Goal: Task Accomplishment & Management: Complete application form

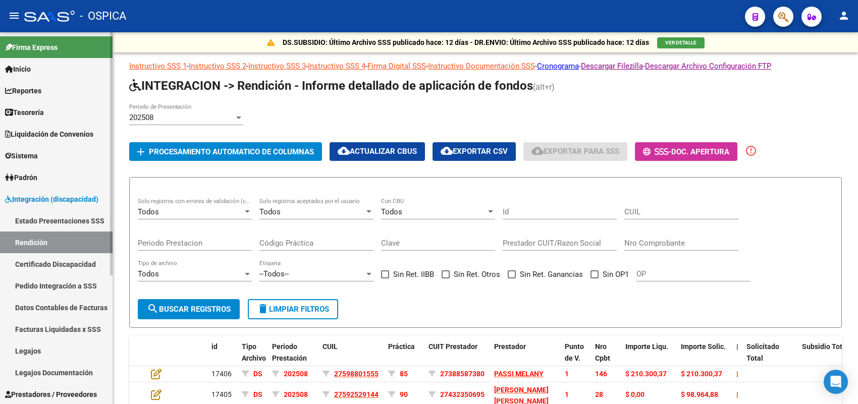
click at [85, 284] on link "Pedido Integración a SSS" at bounding box center [56, 286] width 113 height 22
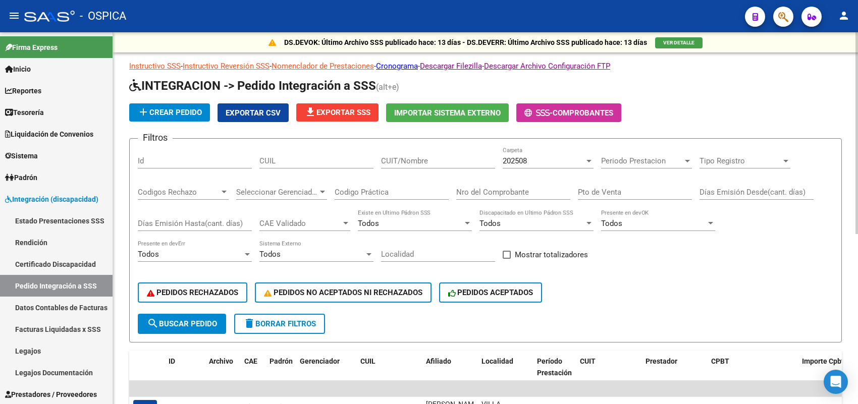
click at [516, 154] on div "202508 Carpeta" at bounding box center [548, 158] width 91 height 22
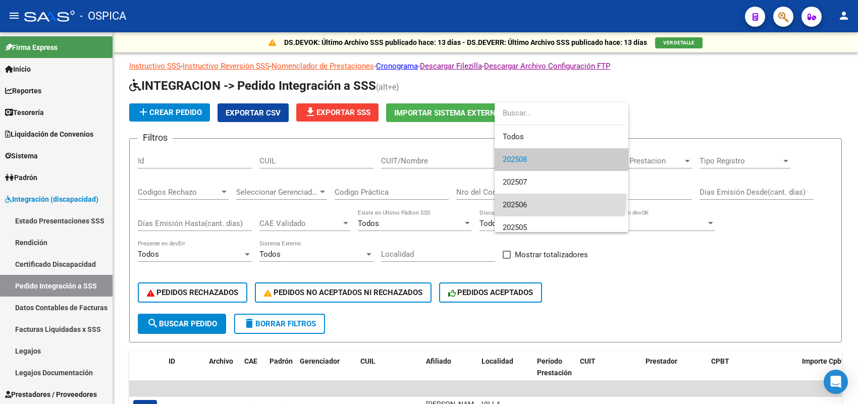
click at [533, 198] on span "202506" at bounding box center [562, 205] width 118 height 23
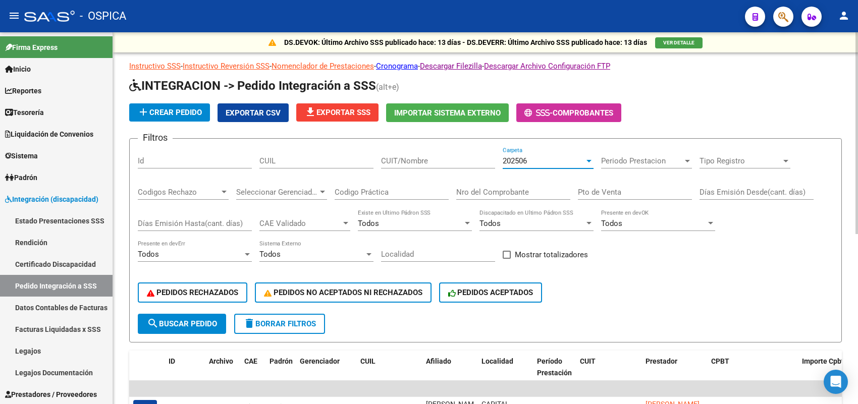
click at [197, 322] on span "search Buscar Pedido" at bounding box center [182, 324] width 70 height 9
click at [348, 110] on span "file_download Exportar SSS" at bounding box center [337, 112] width 66 height 9
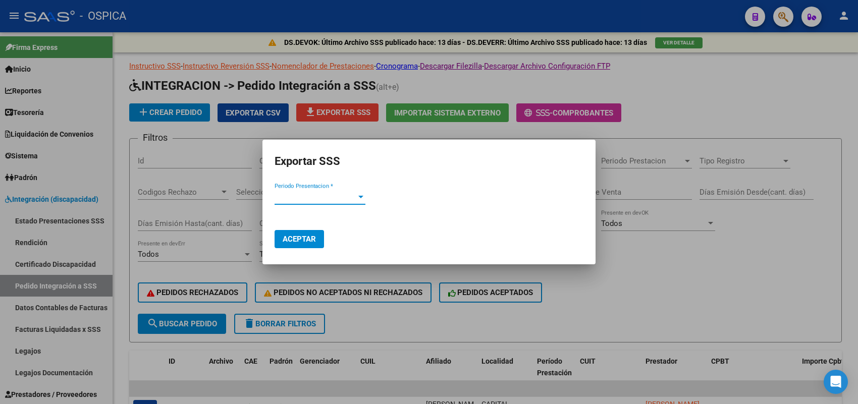
click at [337, 198] on span "Periodo Presentacion *" at bounding box center [316, 196] width 82 height 9
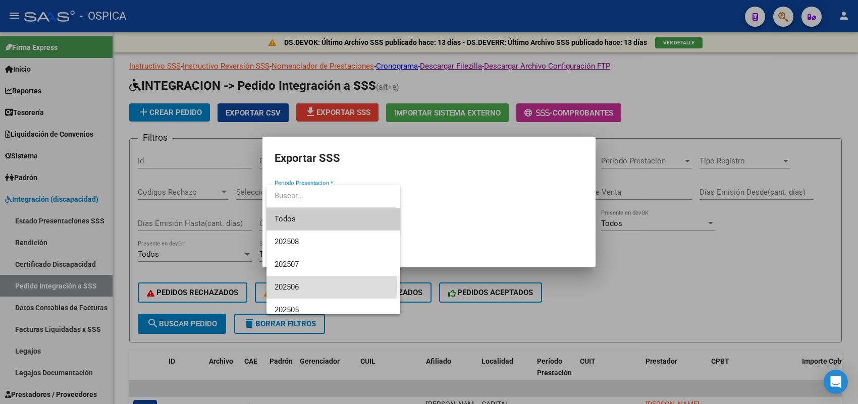
click at [307, 286] on span "202506" at bounding box center [334, 287] width 118 height 23
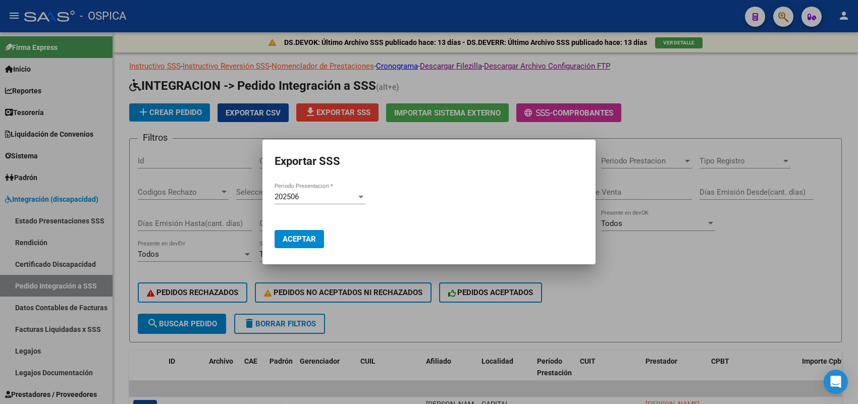
click at [125, 112] on div at bounding box center [429, 202] width 858 height 404
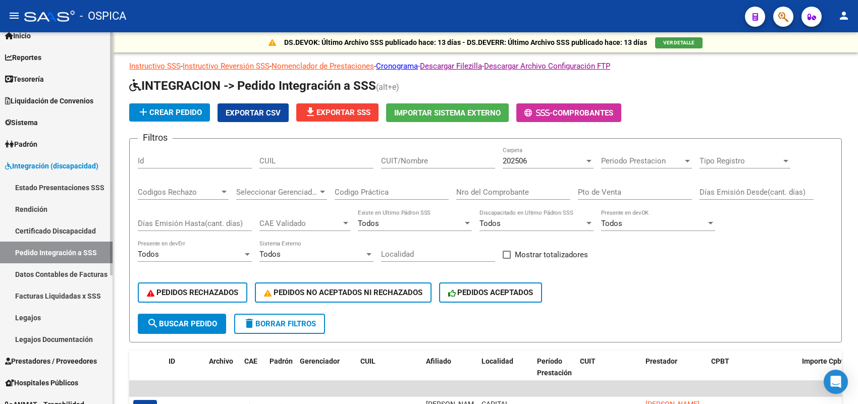
scroll to position [63, 0]
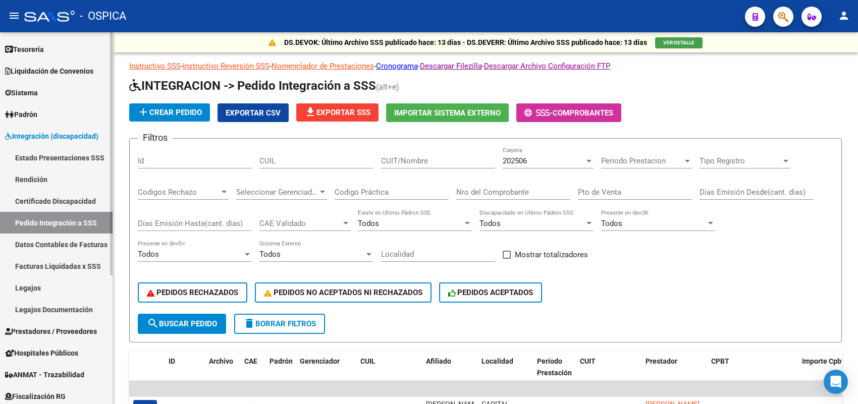
click at [73, 265] on link "Facturas Liquidadas x SSS" at bounding box center [56, 266] width 113 height 22
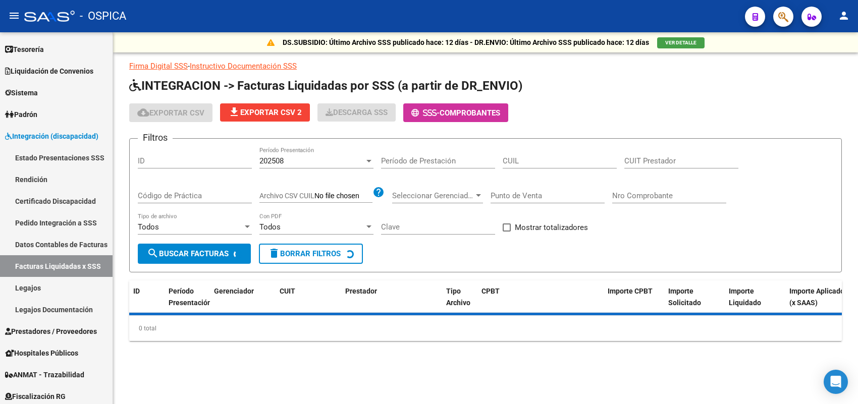
click at [295, 161] on div "202508" at bounding box center [311, 160] width 105 height 9
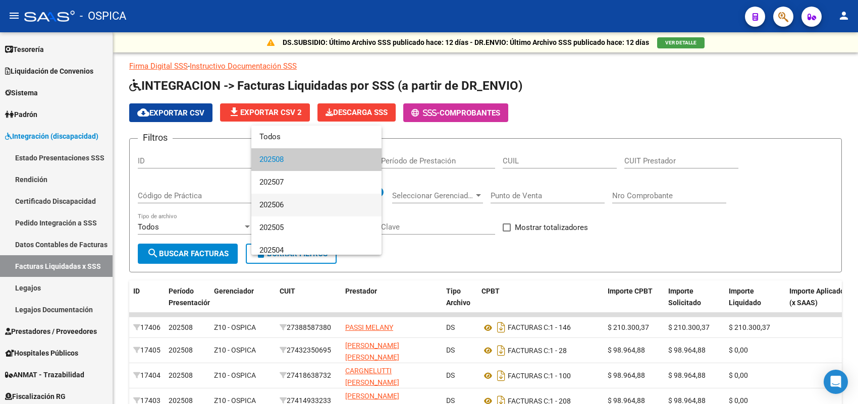
click at [284, 202] on span "202506" at bounding box center [316, 205] width 114 height 23
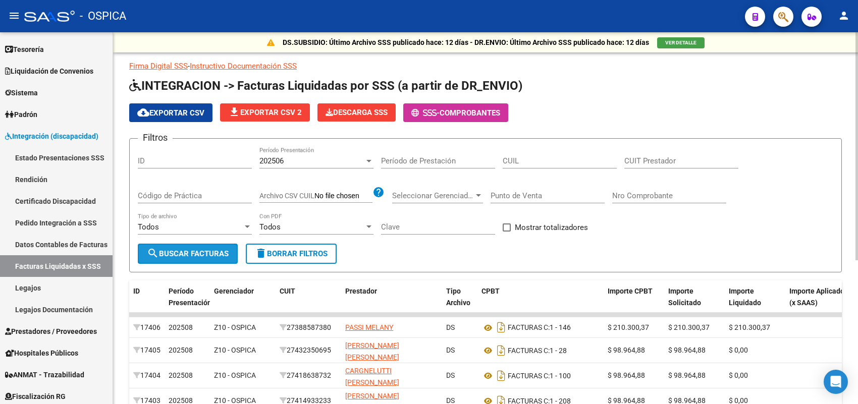
click at [216, 255] on span "search Buscar Facturas" at bounding box center [188, 253] width 82 height 9
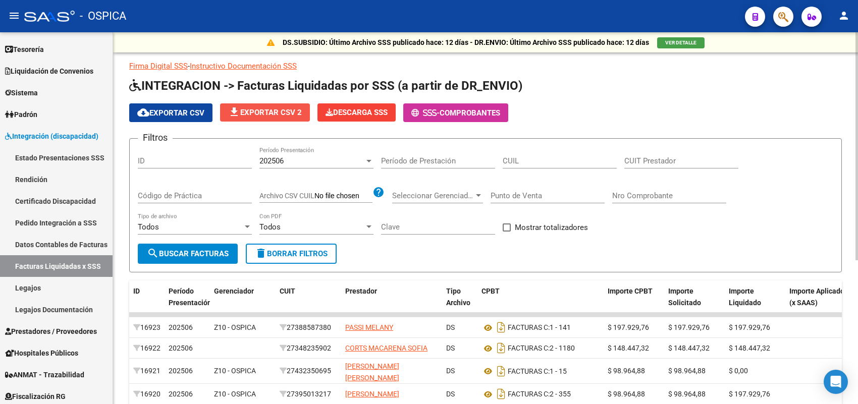
click at [261, 110] on span "file_download Exportar CSV 2" at bounding box center [265, 112] width 74 height 9
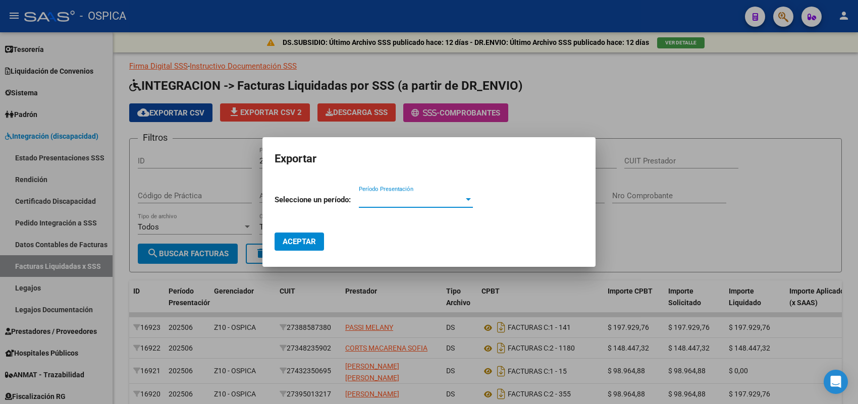
click at [447, 215] on div "Período Presentación Período Presentación" at bounding box center [416, 204] width 114 height 25
click at [440, 197] on span "Período Presentación" at bounding box center [411, 199] width 105 height 9
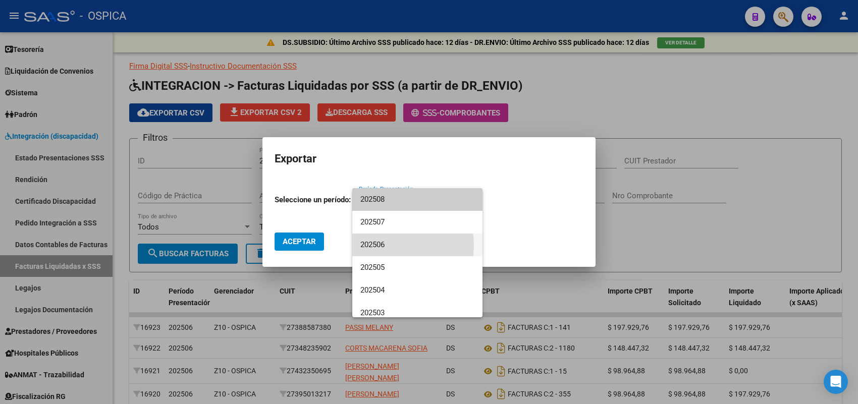
click at [382, 246] on span "202506" at bounding box center [417, 245] width 114 height 23
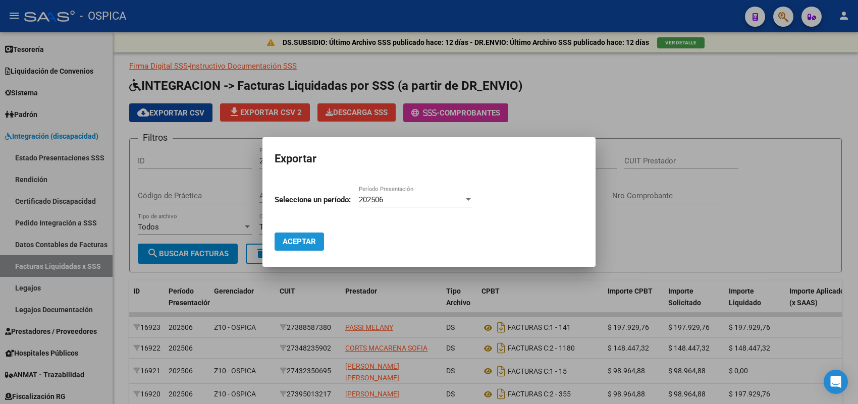
click at [318, 236] on button "Aceptar" at bounding box center [299, 242] width 49 height 18
click at [265, 139] on mat-dialog-container "Exportar Seleccione un período: 202506 Período Presentación Aceptar" at bounding box center [428, 202] width 333 height 130
click at [183, 110] on div at bounding box center [429, 202] width 858 height 404
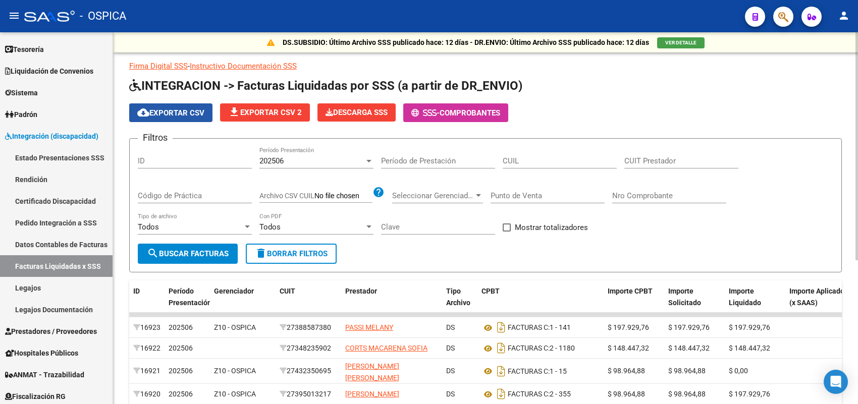
click at [188, 110] on span "cloud_download Exportar CSV" at bounding box center [170, 113] width 67 height 9
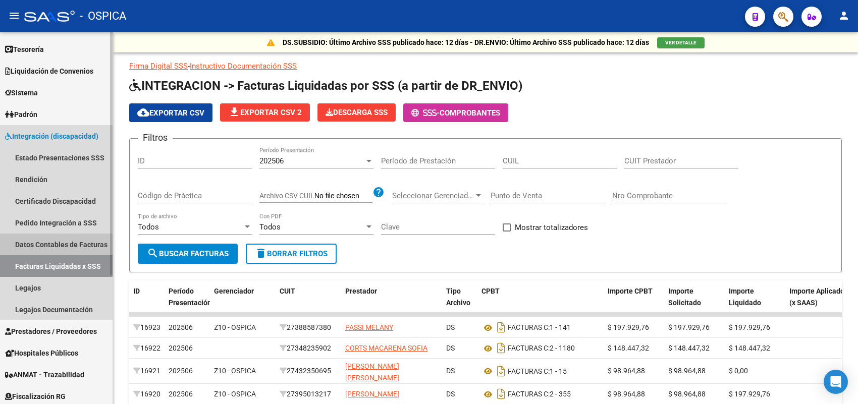
click at [58, 244] on link "Datos Contables de Facturas" at bounding box center [56, 245] width 113 height 22
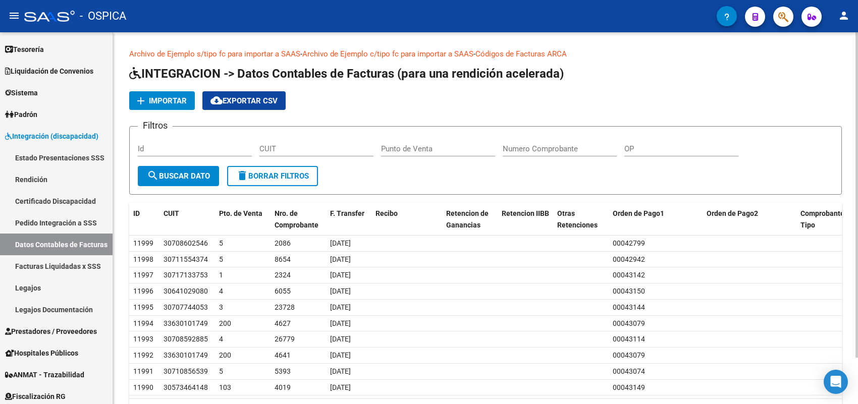
click at [190, 94] on button "add Importar" at bounding box center [162, 100] width 66 height 19
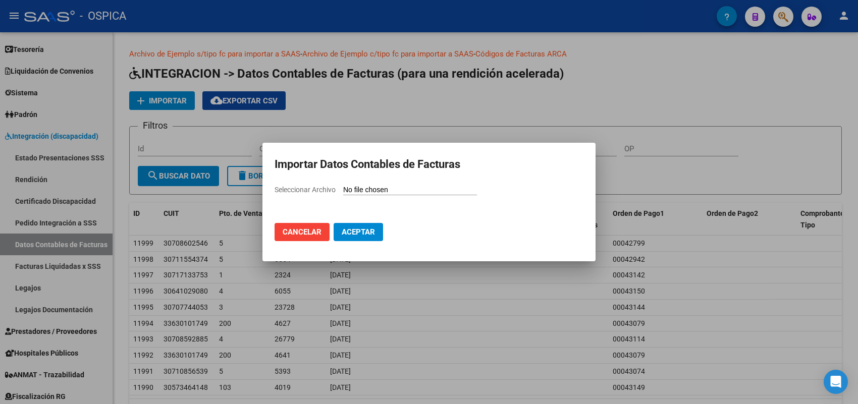
click at [364, 190] on input "Seleccionar Archivo" at bounding box center [410, 191] width 134 height 10
type input "C:\fakepath\202506.CSV"
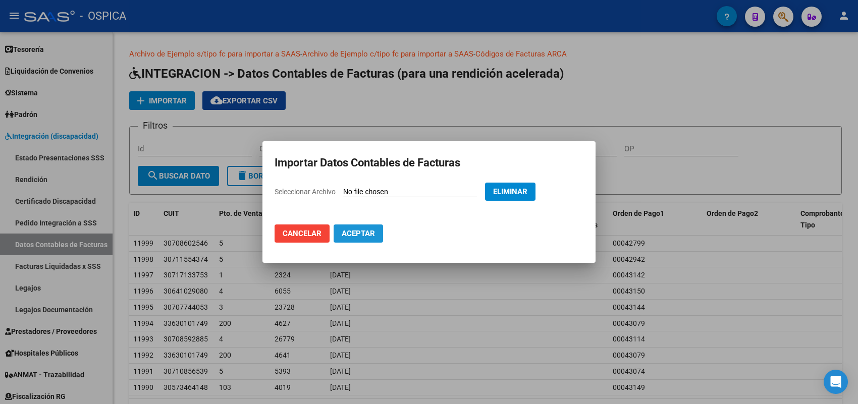
click at [346, 231] on span "Aceptar" at bounding box center [358, 233] width 33 height 9
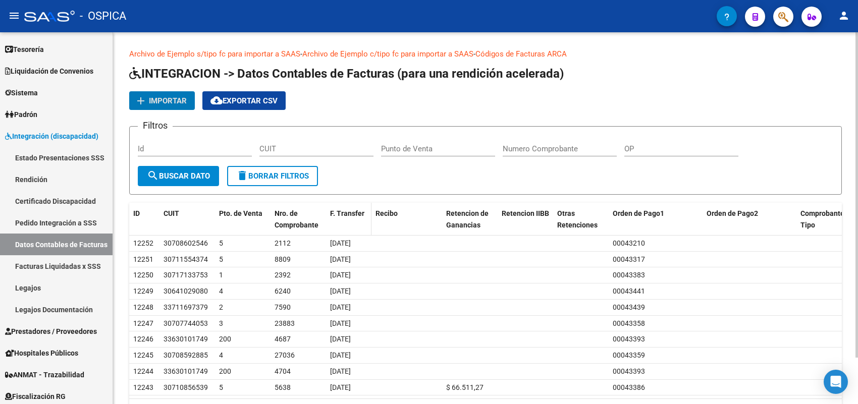
scroll to position [53, 0]
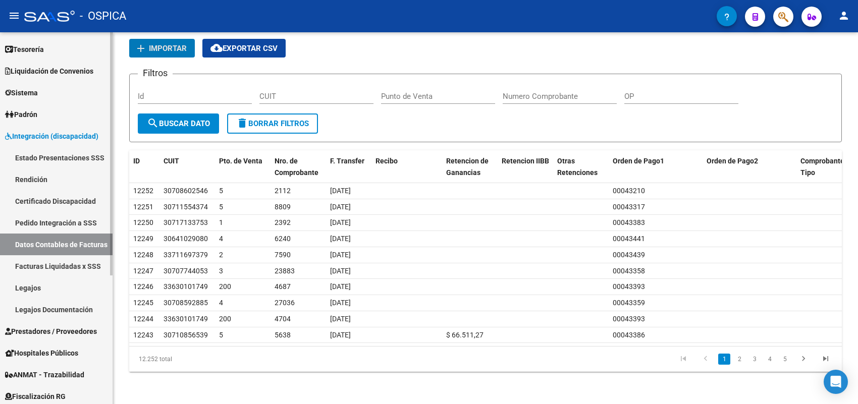
click at [64, 179] on link "Rendición" at bounding box center [56, 180] width 113 height 22
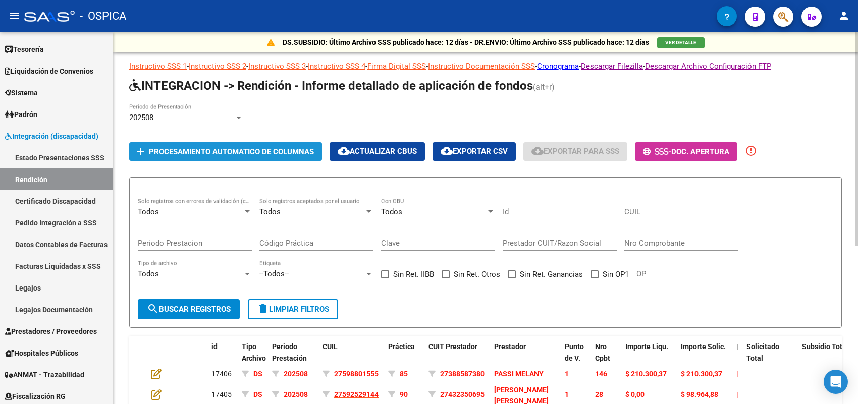
click at [178, 147] on span "Procesamiento automatico de columnas" at bounding box center [231, 151] width 165 height 9
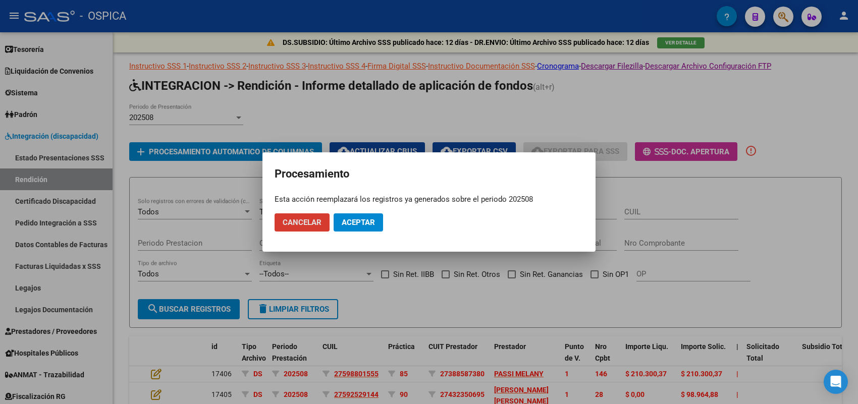
click at [313, 221] on span "Cancelar" at bounding box center [302, 222] width 39 height 9
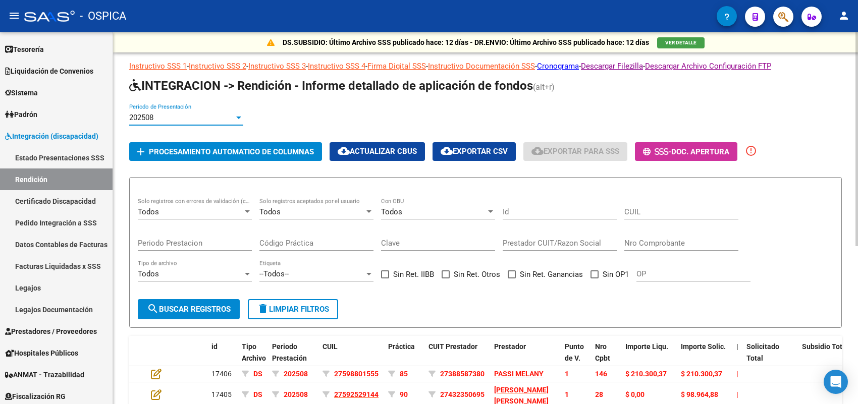
click at [223, 116] on div "202508" at bounding box center [181, 117] width 105 height 9
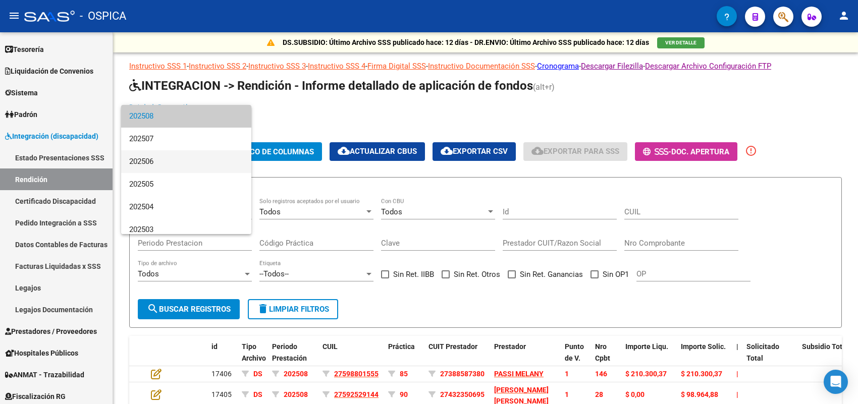
click at [195, 156] on span "202506" at bounding box center [186, 161] width 114 height 23
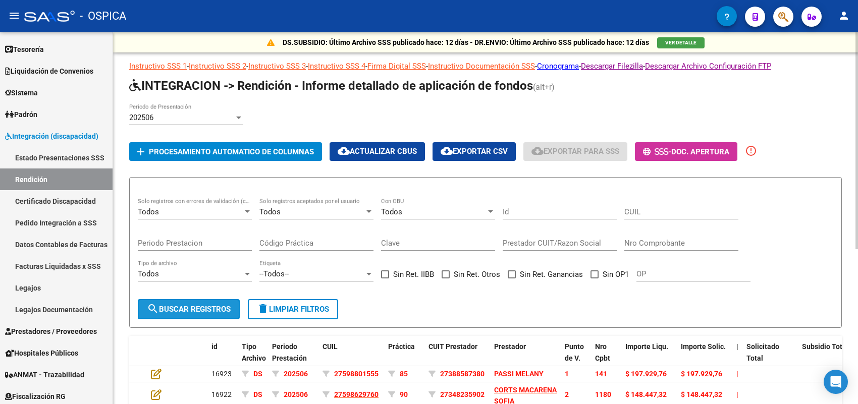
click at [198, 305] on span "search Buscar registros" at bounding box center [189, 309] width 84 height 9
click at [246, 143] on button "add Procesamiento automatico de columnas" at bounding box center [225, 151] width 193 height 19
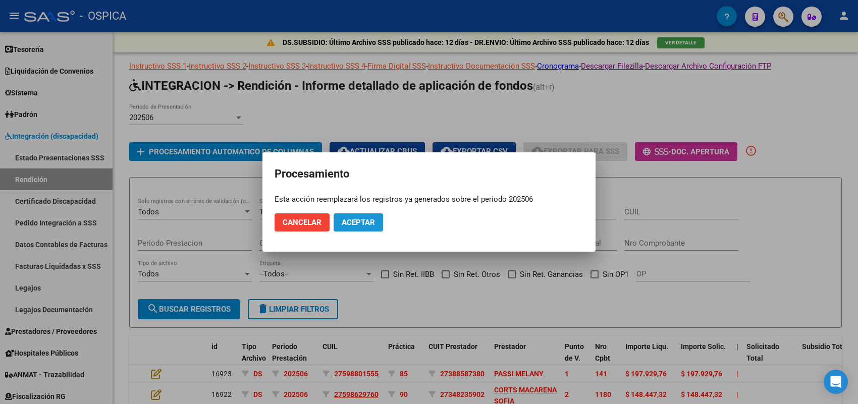
click at [361, 220] on span "Aceptar" at bounding box center [358, 222] width 33 height 9
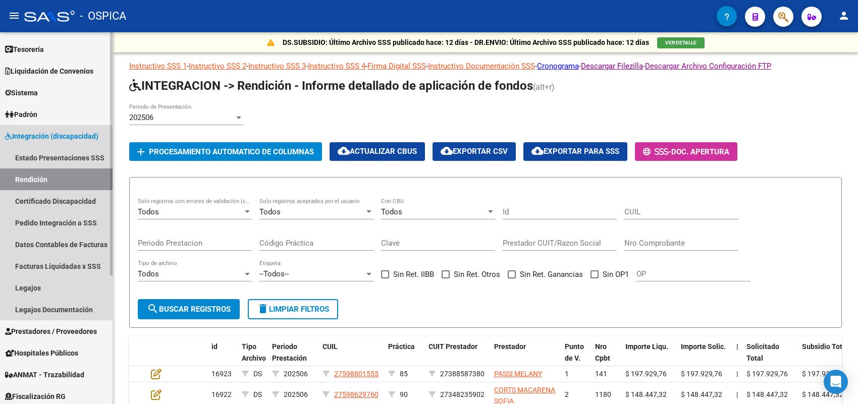
click at [40, 177] on link "Rendición" at bounding box center [56, 180] width 113 height 22
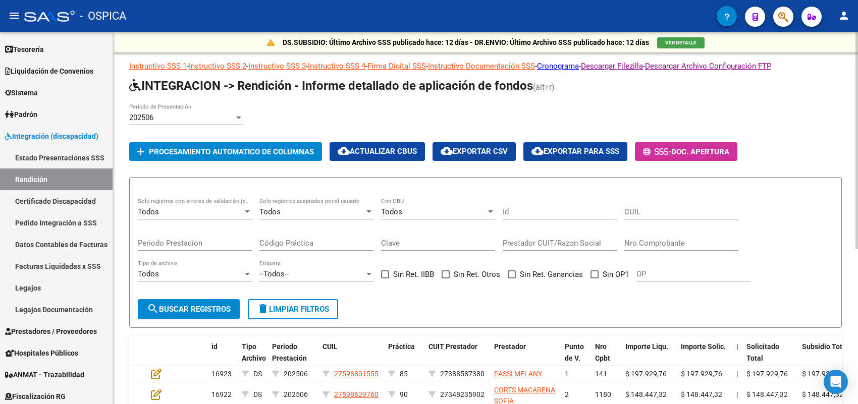
click at [559, 152] on span "cloud_download Exportar para SSS" at bounding box center [576, 151] width 88 height 9
click at [406, 114] on div "202506 Periodo de Presentación" at bounding box center [485, 118] width 713 height 31
click at [296, 116] on div "202506 Periodo de Presentación" at bounding box center [485, 118] width 713 height 31
click at [77, 261] on link "Facturas Liquidadas x SSS" at bounding box center [56, 266] width 113 height 22
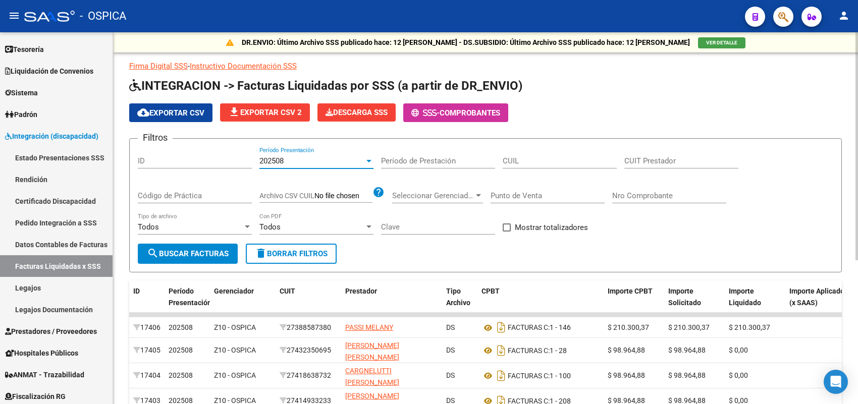
click at [352, 159] on div "202508" at bounding box center [311, 160] width 105 height 9
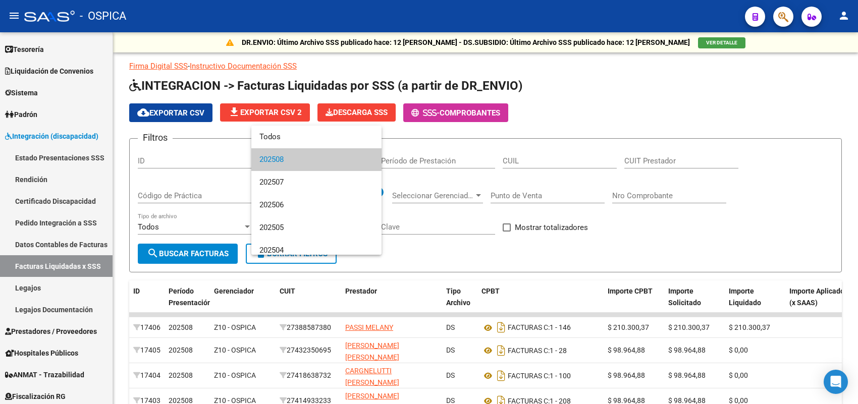
click at [351, 156] on span "202508" at bounding box center [316, 159] width 114 height 23
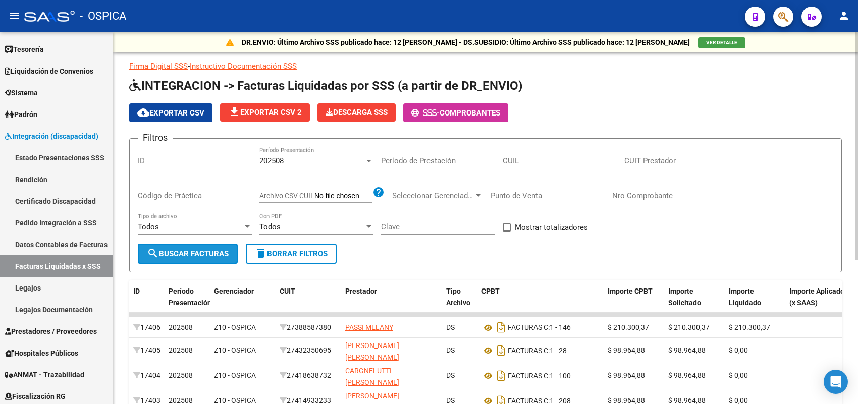
click at [225, 244] on button "search Buscar Facturas" at bounding box center [188, 254] width 100 height 20
click at [211, 244] on button "search Buscar Facturas" at bounding box center [188, 254] width 100 height 20
click at [627, 196] on input "Nro Comprobante" at bounding box center [669, 195] width 114 height 9
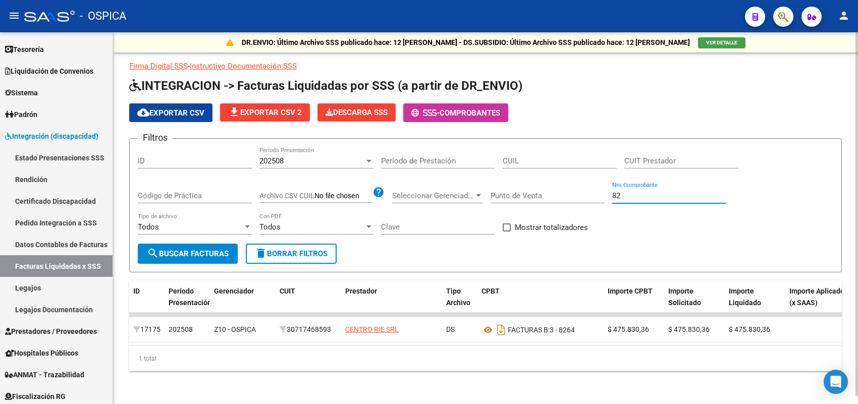
type input "8"
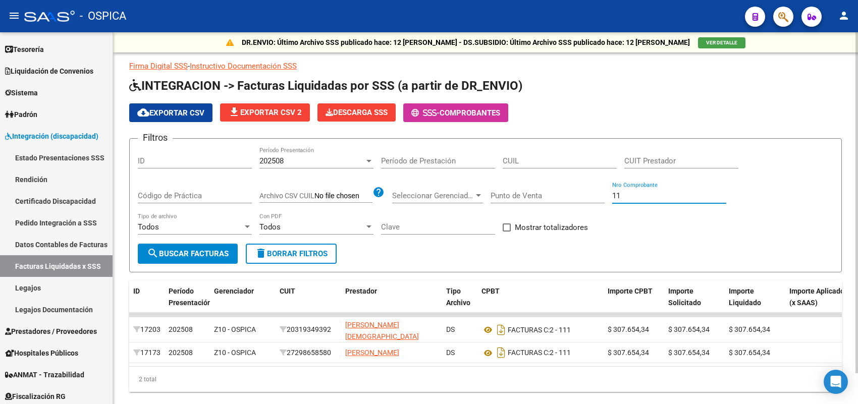
type input "1"
type input "110"
click at [733, 98] on app-list-header "INTEGRACION -> Facturas Liquidadas por SSS (a partir de DR_ENVIO) cloud_downloa…" at bounding box center [485, 175] width 713 height 195
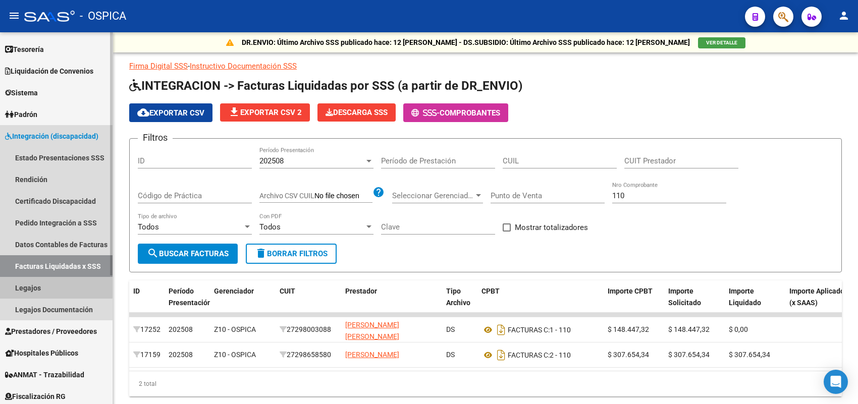
click at [48, 284] on link "Legajos" at bounding box center [56, 288] width 113 height 22
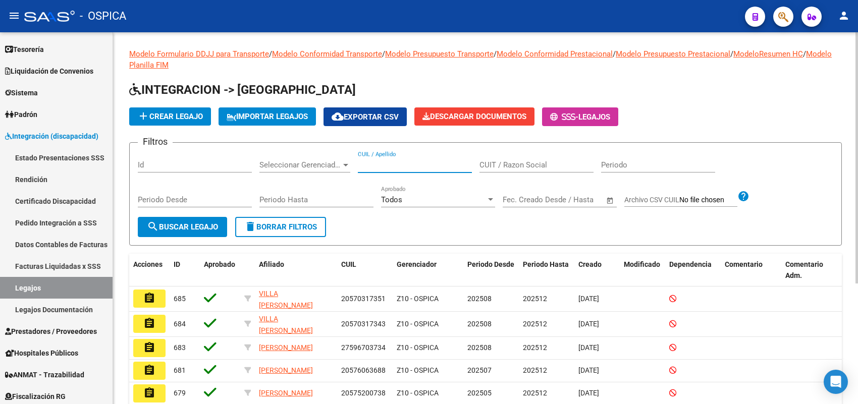
click at [387, 163] on input "CUIL / Apellido" at bounding box center [415, 165] width 114 height 9
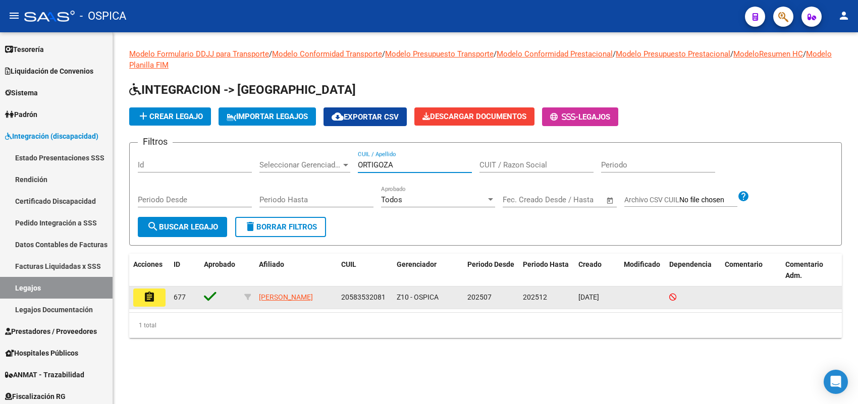
type input "ORTIGOZA"
click at [146, 293] on mat-icon "assignment" at bounding box center [149, 297] width 12 height 12
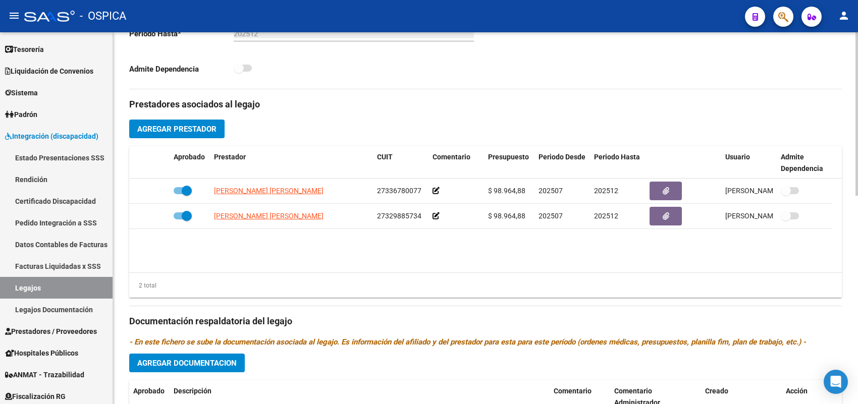
scroll to position [315, 0]
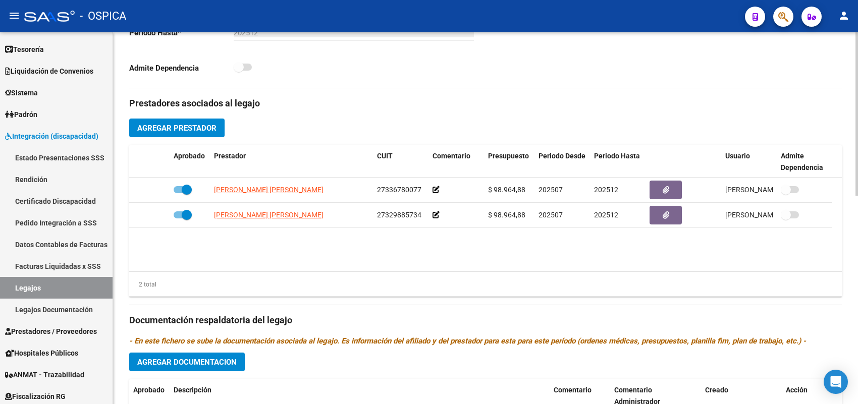
click at [168, 134] on button "Agregar Prestador" at bounding box center [176, 128] width 95 height 19
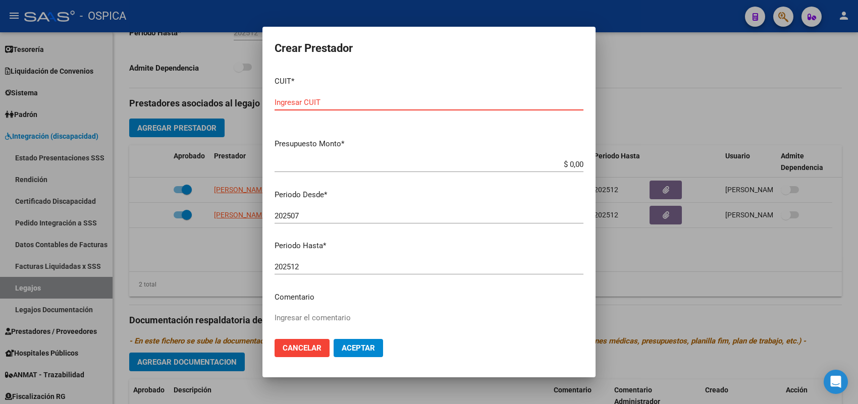
paste input "27-29259277-4"
type input "27-29259277-4"
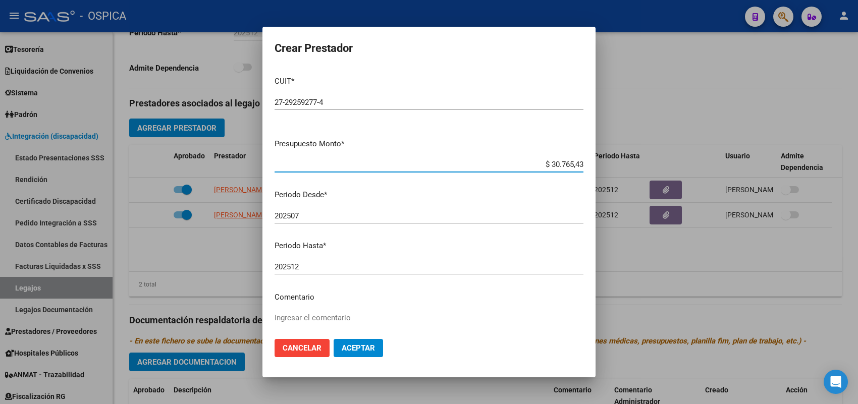
type input "$ 307.654,34"
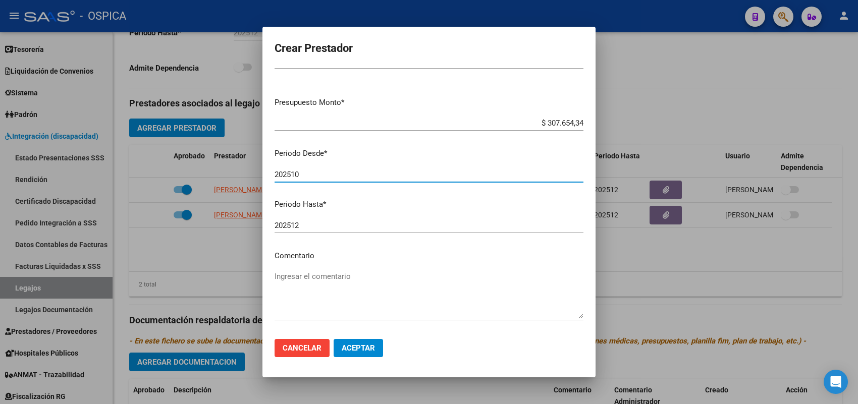
scroll to position [0, 0]
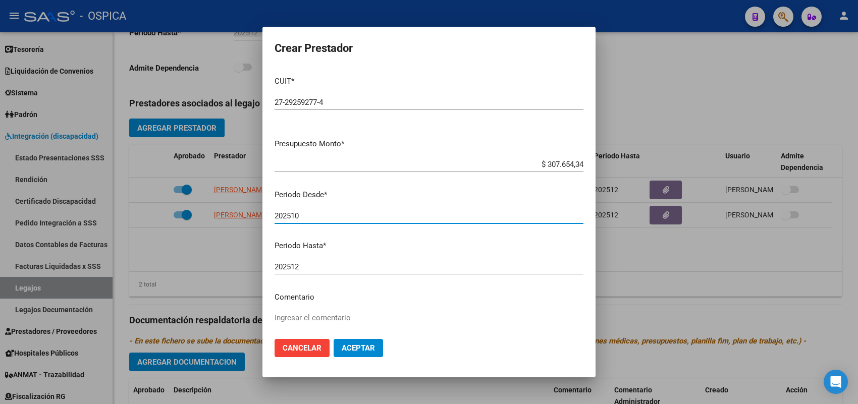
type input "202510"
click at [362, 350] on span "Aceptar" at bounding box center [358, 348] width 33 height 9
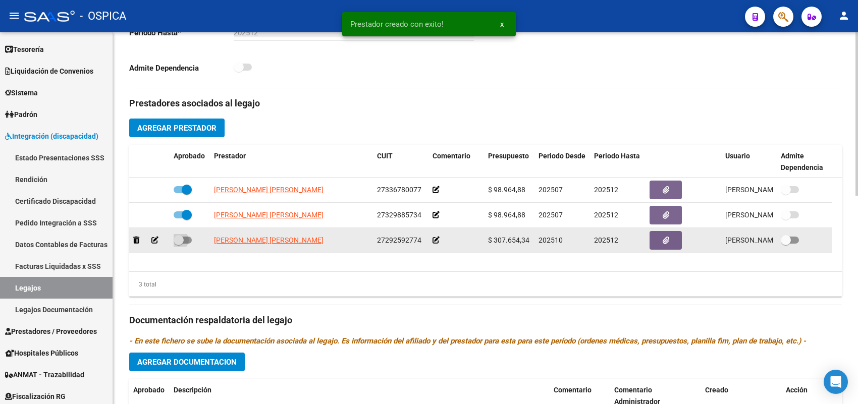
click at [182, 239] on span at bounding box center [179, 240] width 10 height 10
click at [179, 244] on input "checkbox" at bounding box center [178, 244] width 1 height 1
checkbox input "true"
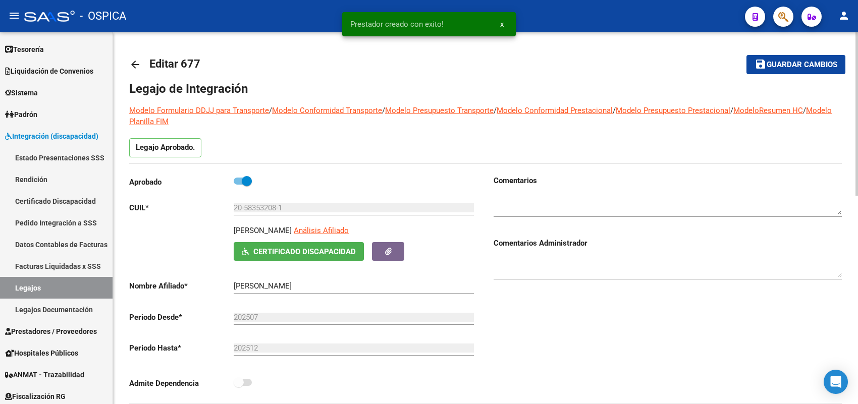
click at [792, 63] on span "Guardar cambios" at bounding box center [802, 65] width 71 height 9
click at [791, 63] on span "Guardar cambios" at bounding box center [802, 65] width 71 height 9
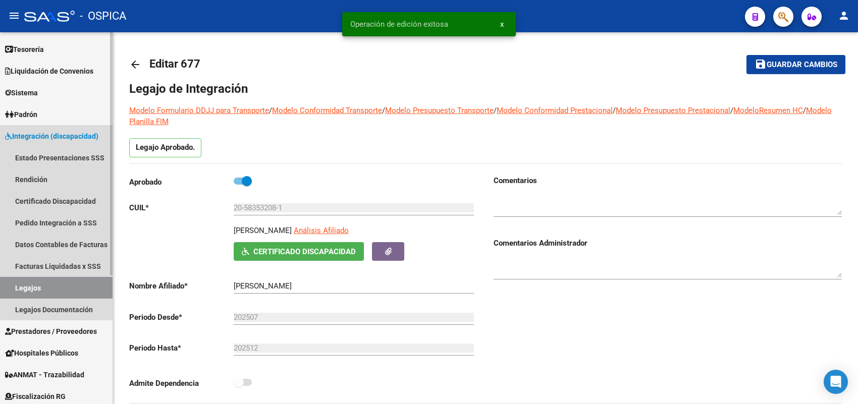
click at [67, 286] on link "Legajos" at bounding box center [56, 288] width 113 height 22
